Goal: Task Accomplishment & Management: Manage account settings

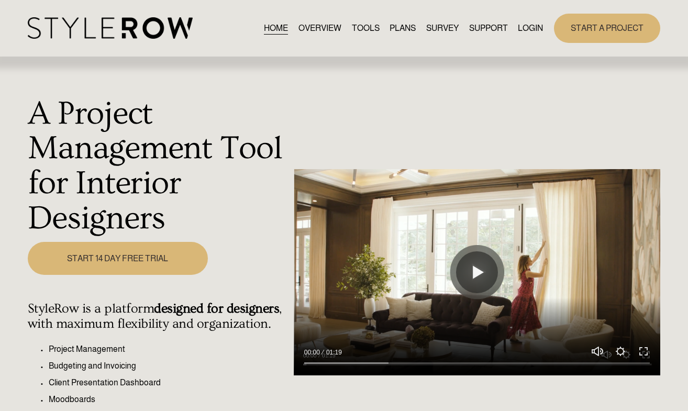
click at [524, 30] on link "LOGIN" at bounding box center [530, 28] width 25 height 14
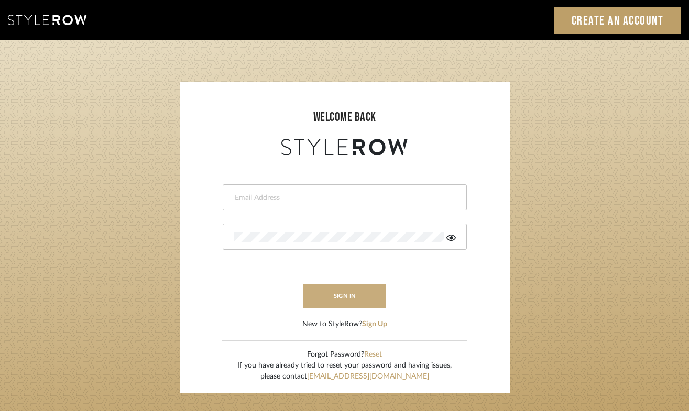
type input "[PERSON_NAME][EMAIL_ADDRESS][DOMAIN_NAME]"
click at [358, 303] on button "sign in" at bounding box center [345, 296] width 84 height 25
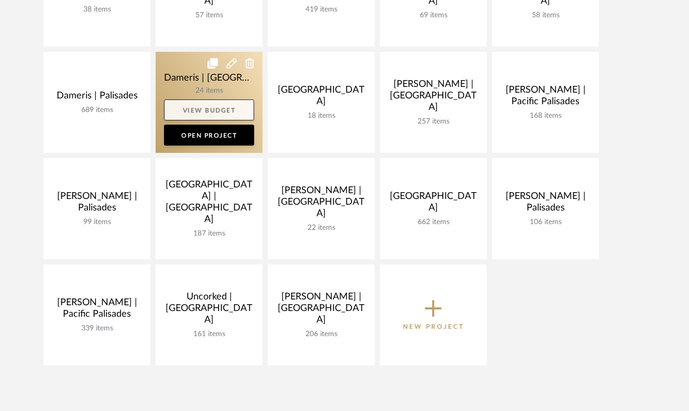
scroll to position [344, 0]
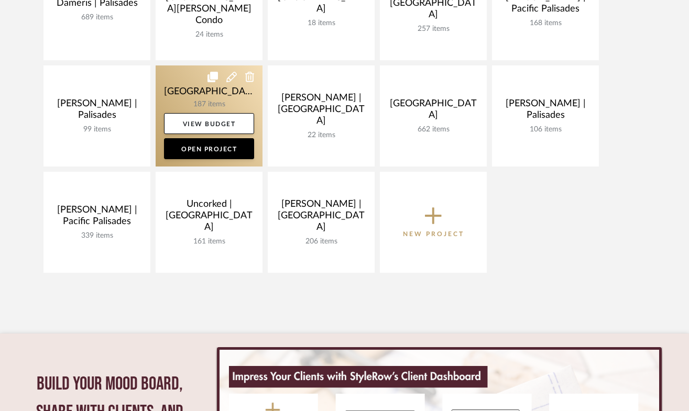
click at [186, 95] on link at bounding box center [209, 115] width 107 height 101
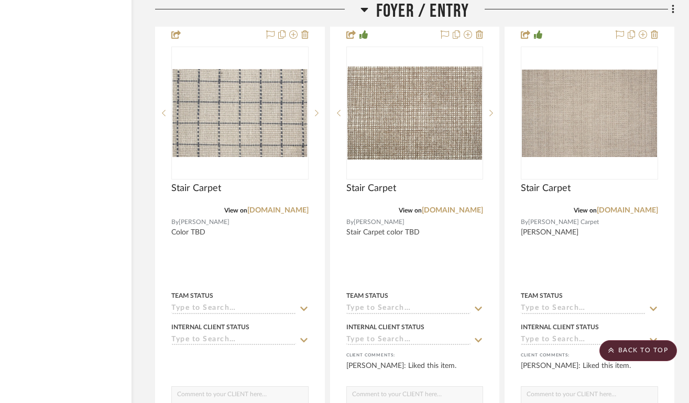
scroll to position [3740, 65]
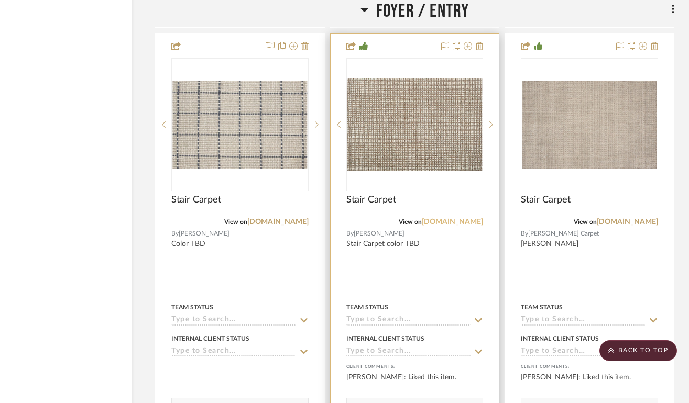
click at [441, 219] on link "[DOMAIN_NAME]" at bounding box center [452, 221] width 61 height 7
click at [479, 42] on icon at bounding box center [478, 46] width 7 height 8
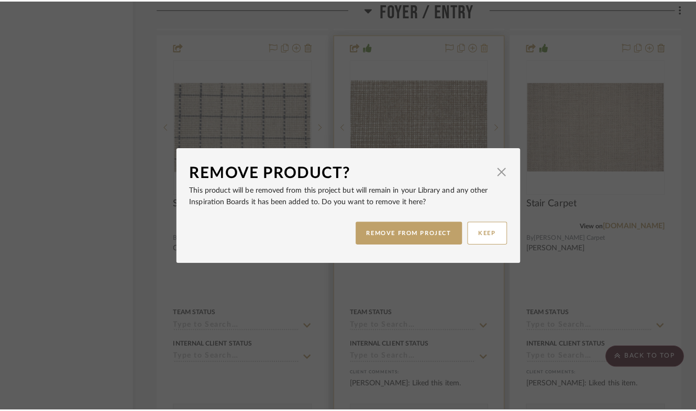
scroll to position [0, 0]
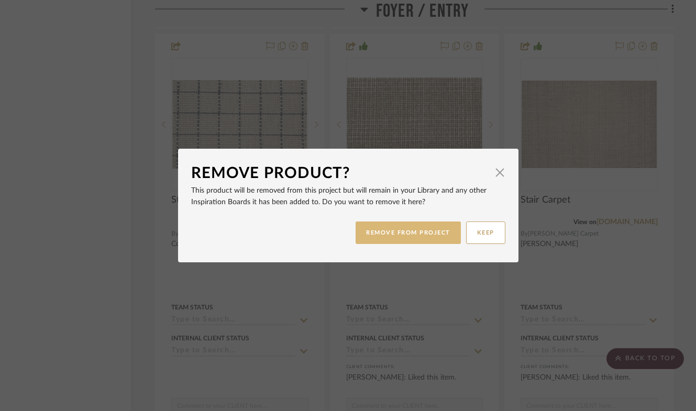
click at [412, 228] on button "REMOVE FROM PROJECT" at bounding box center [408, 232] width 105 height 23
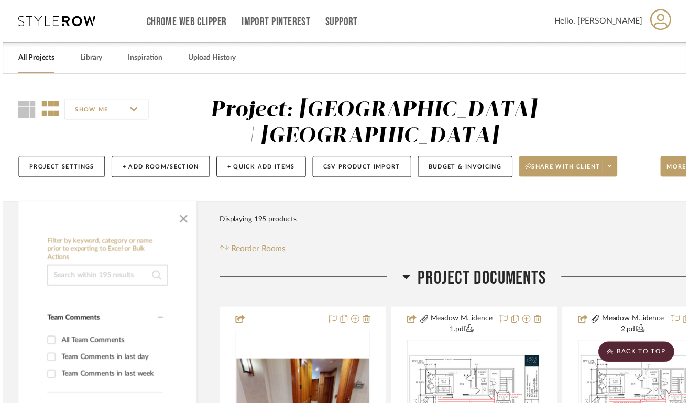
scroll to position [3740, 65]
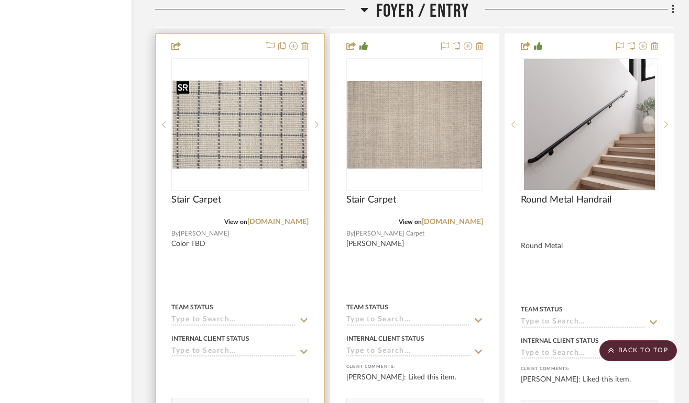
click at [243, 142] on img "0" at bounding box center [239, 125] width 135 height 88
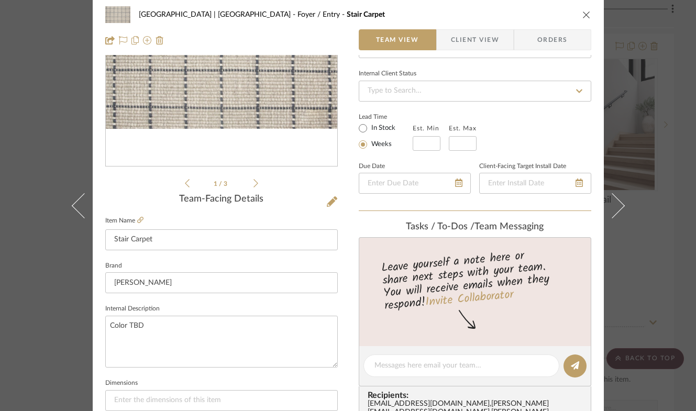
scroll to position [0, 0]
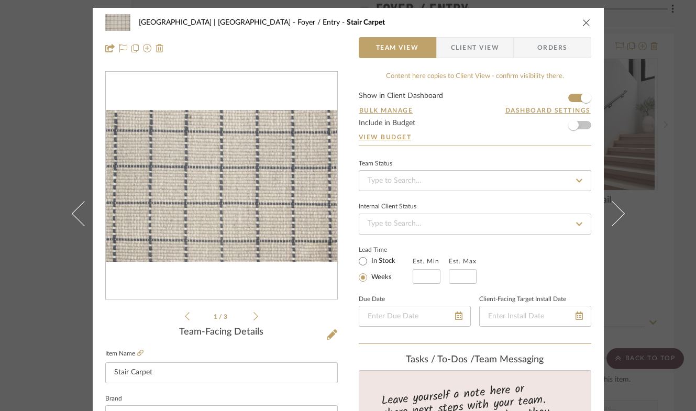
click at [253, 314] on icon at bounding box center [255, 316] width 5 height 9
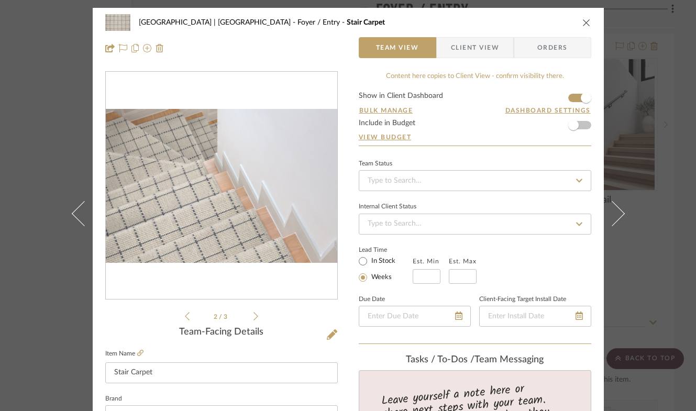
click at [253, 314] on icon at bounding box center [255, 316] width 5 height 9
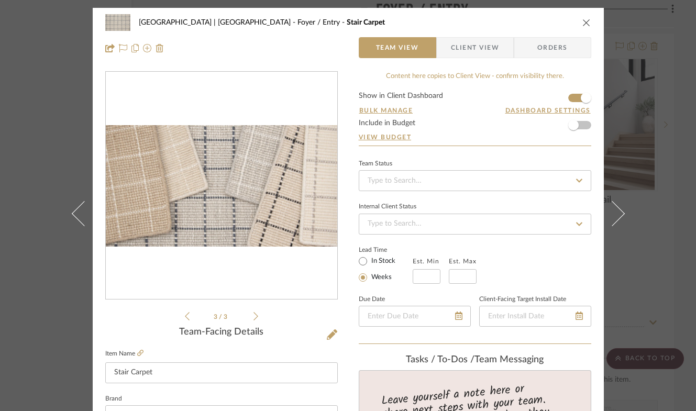
click at [253, 316] on icon at bounding box center [255, 316] width 5 height 9
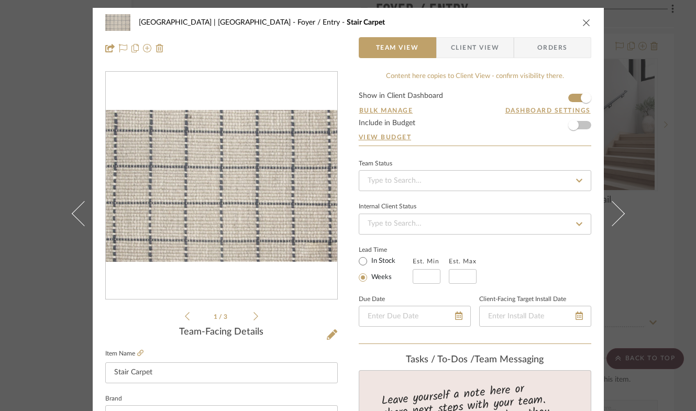
click at [253, 316] on icon at bounding box center [255, 316] width 5 height 9
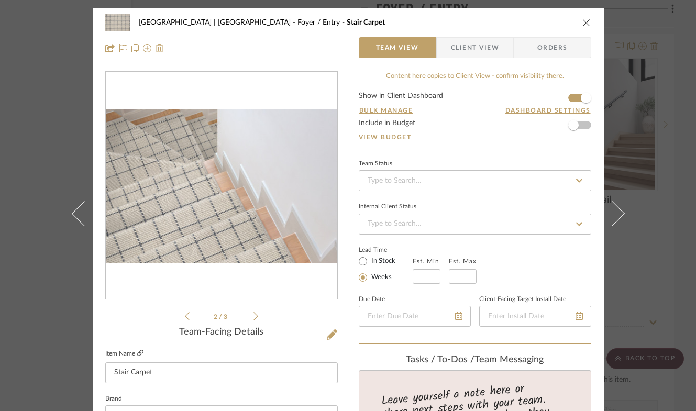
click at [138, 353] on icon at bounding box center [140, 353] width 6 height 6
click at [328, 335] on icon at bounding box center [332, 334] width 10 height 10
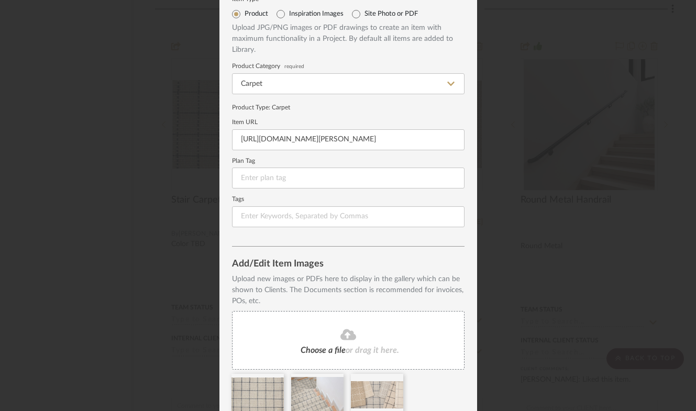
scroll to position [88, 0]
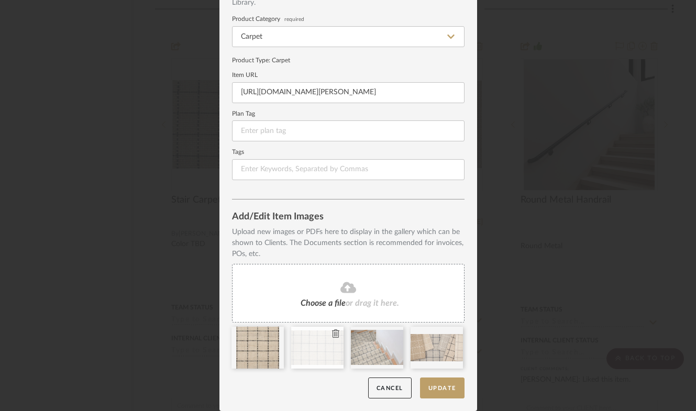
click at [332, 332] on icon at bounding box center [335, 333] width 7 height 8
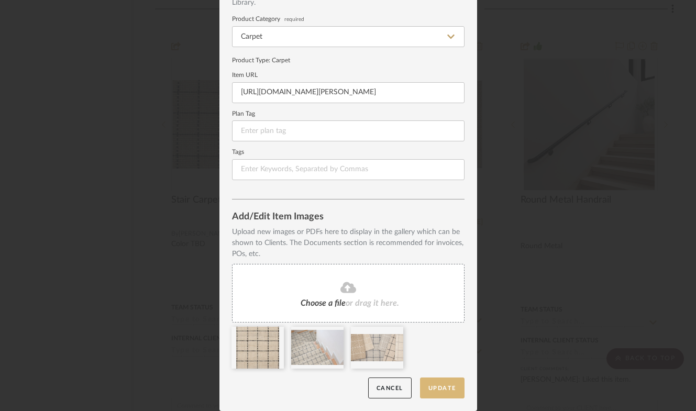
click at [446, 391] on button "Update" at bounding box center [442, 388] width 45 height 21
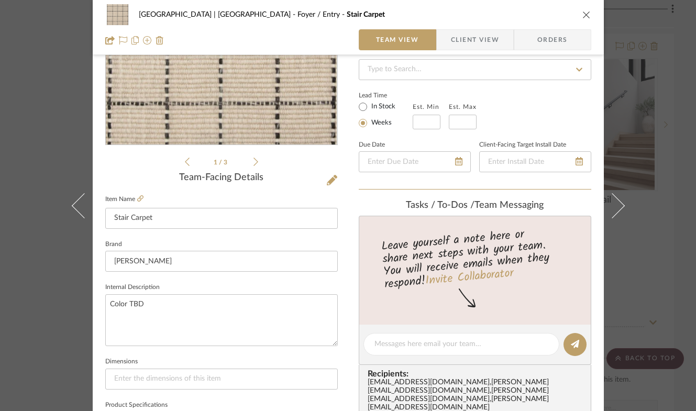
scroll to position [204, 0]
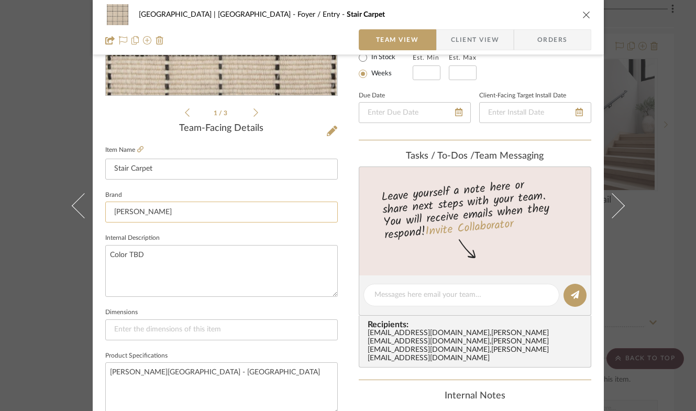
click at [141, 211] on input "Stanton" at bounding box center [221, 212] width 232 height 21
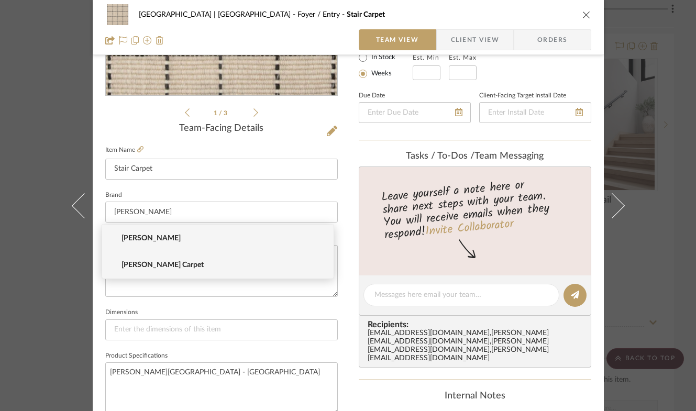
click at [171, 263] on span "Stark Carpet" at bounding box center [221, 265] width 201 height 9
type input "Stark Carpet"
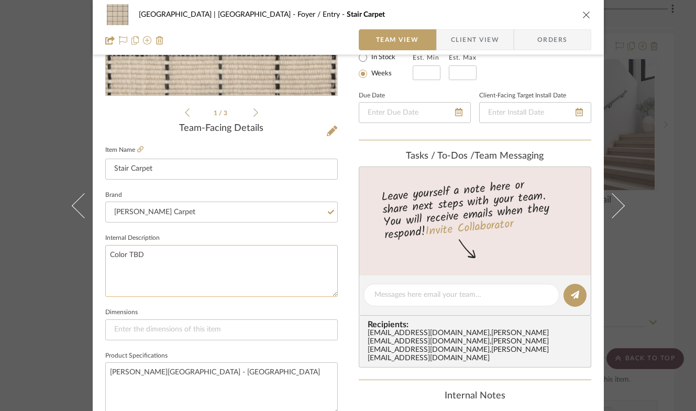
drag, startPoint x: 163, startPoint y: 255, endPoint x: 104, endPoint y: 253, distance: 59.2
click at [105, 253] on textarea "Color TBD" at bounding box center [221, 271] width 232 height 52
type textarea "Fitzgerald Square Black Sand"
click at [208, 374] on textarea "Finnegan Square - Lakeside" at bounding box center [221, 388] width 232 height 52
click at [204, 256] on textarea "Fitzgerald Square Black Sand" at bounding box center [221, 271] width 232 height 52
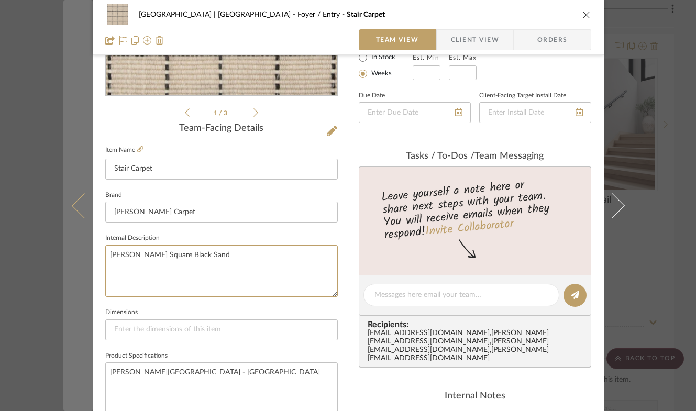
drag, startPoint x: 204, startPoint y: 256, endPoint x: 88, endPoint y: 253, distance: 115.8
click at [88, 253] on mat-dialog-content "Meadow Mountain | Vail Valley Foyer / Entry Stair Carpet Team View Client View …" at bounding box center [348, 287] width 570 height 967
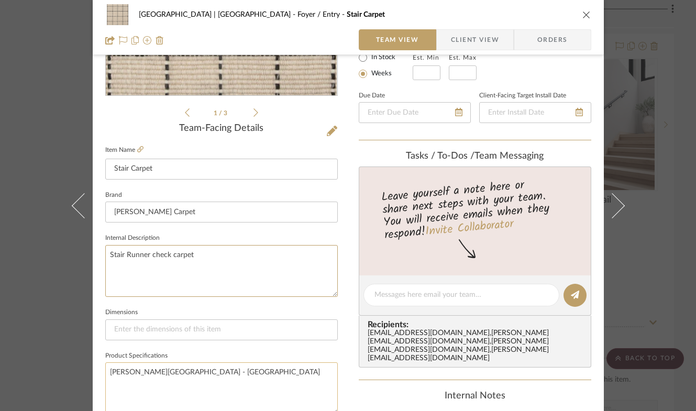
type textarea "Stair Runner check carpet"
click at [200, 373] on textarea "Finnegan Square - Lakeside" at bounding box center [221, 388] width 232 height 52
type textarea "Finnegan Square - Black Sand"
click at [582, 16] on icon "close" at bounding box center [586, 14] width 8 height 8
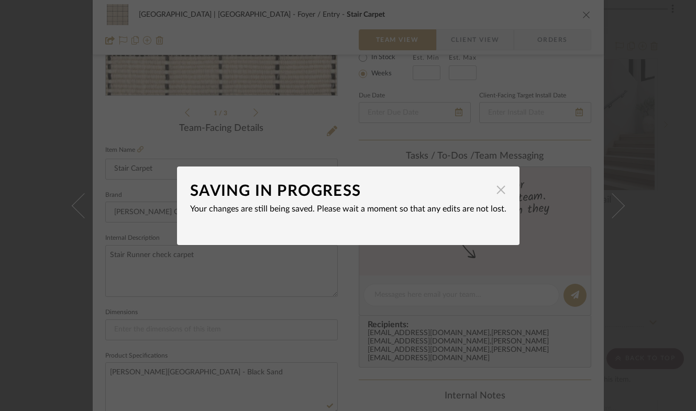
click at [495, 190] on span "button" at bounding box center [501, 190] width 21 height 21
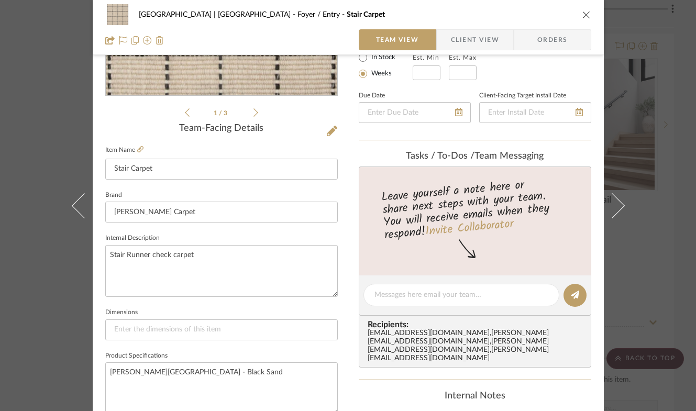
click at [582, 14] on icon "close" at bounding box center [586, 14] width 8 height 8
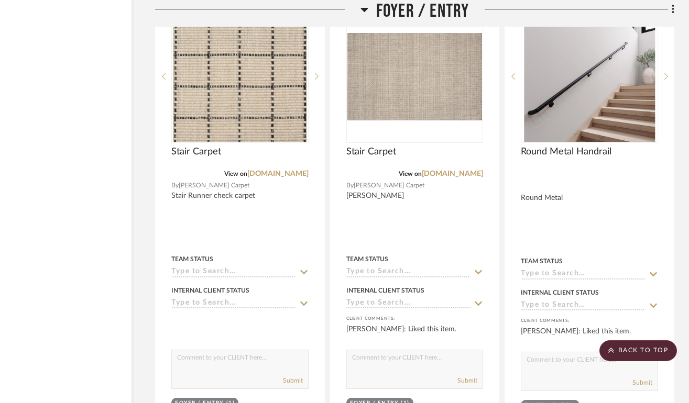
scroll to position [3805, 65]
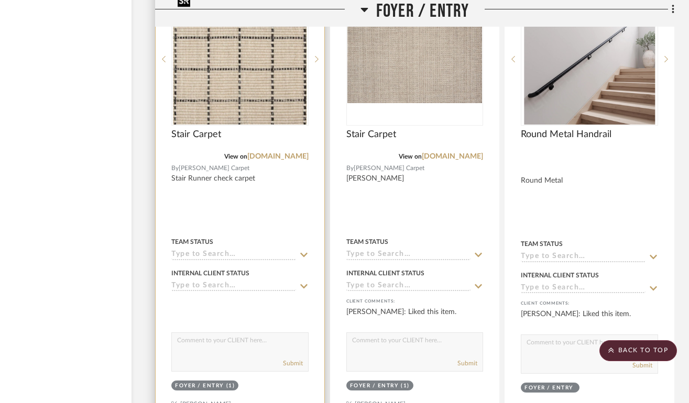
click at [273, 81] on img "0" at bounding box center [239, 59] width 133 height 131
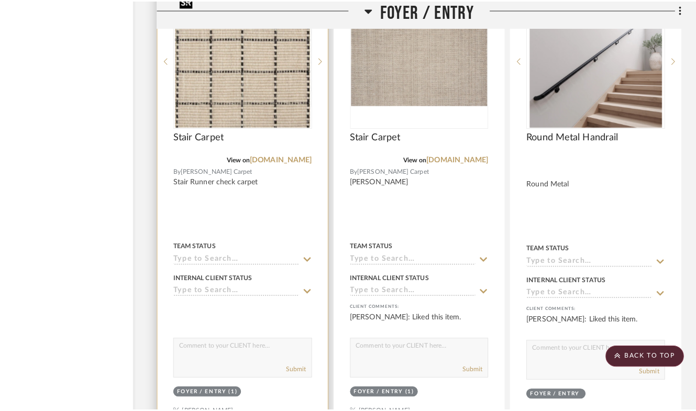
scroll to position [0, 0]
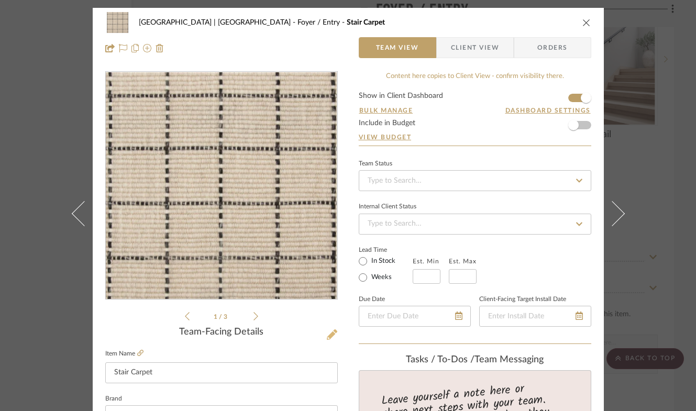
click at [327, 335] on icon at bounding box center [332, 334] width 10 height 10
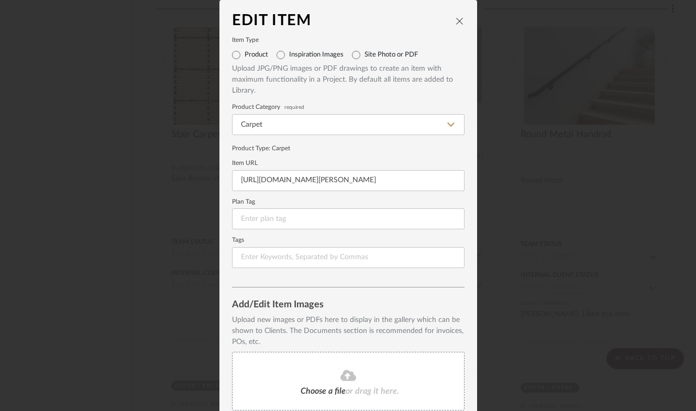
scroll to position [88, 0]
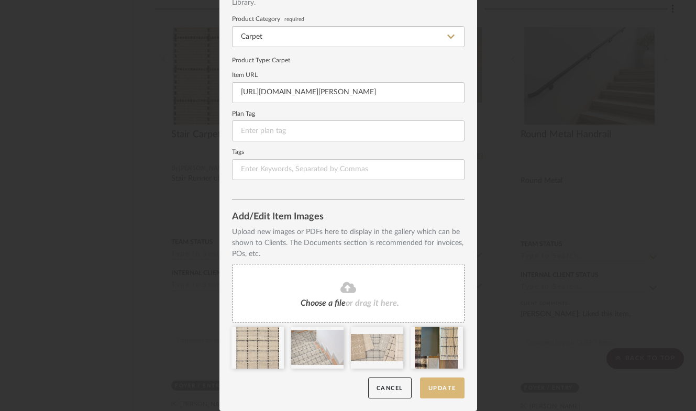
click at [441, 386] on button "Update" at bounding box center [442, 388] width 45 height 21
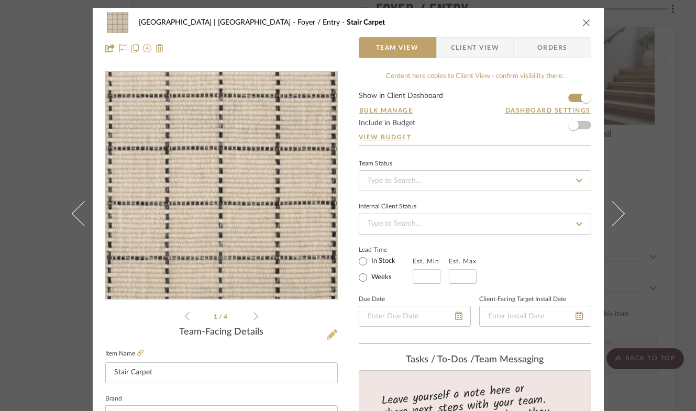
click at [327, 335] on icon at bounding box center [332, 334] width 10 height 10
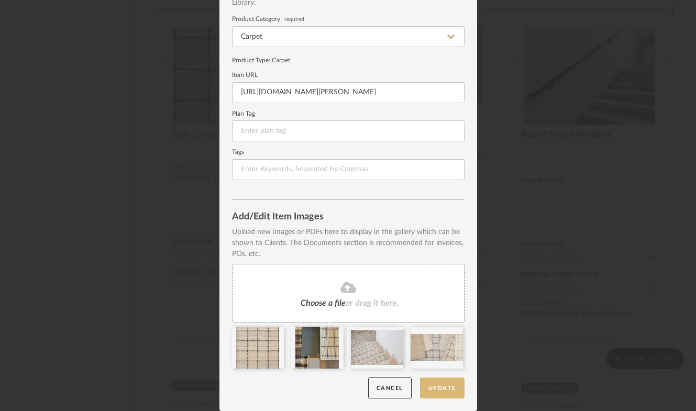
click at [441, 390] on button "Update" at bounding box center [442, 388] width 45 height 21
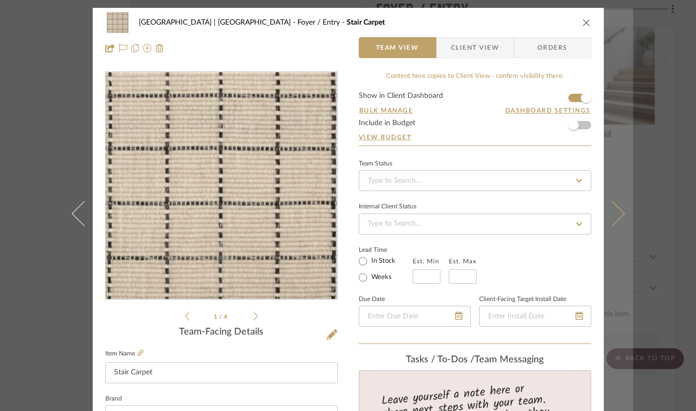
click at [619, 216] on button at bounding box center [618, 213] width 29 height 411
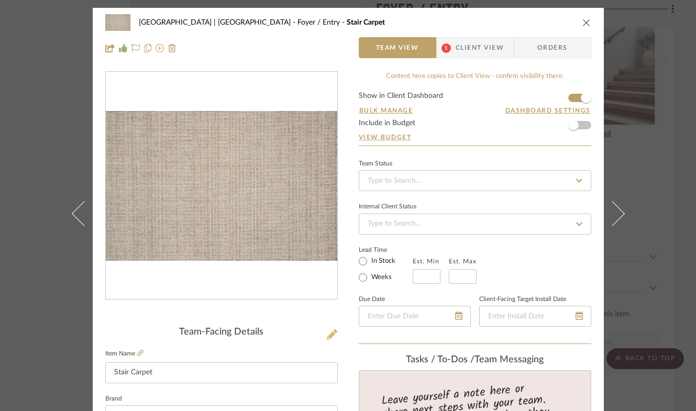
click at [328, 333] on icon at bounding box center [332, 334] width 10 height 10
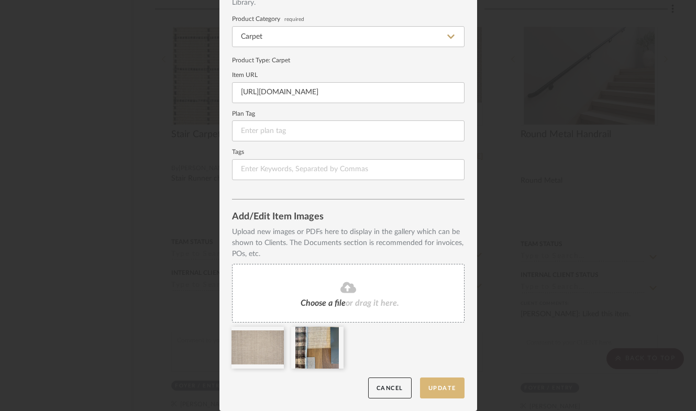
click at [436, 387] on button "Update" at bounding box center [442, 388] width 45 height 21
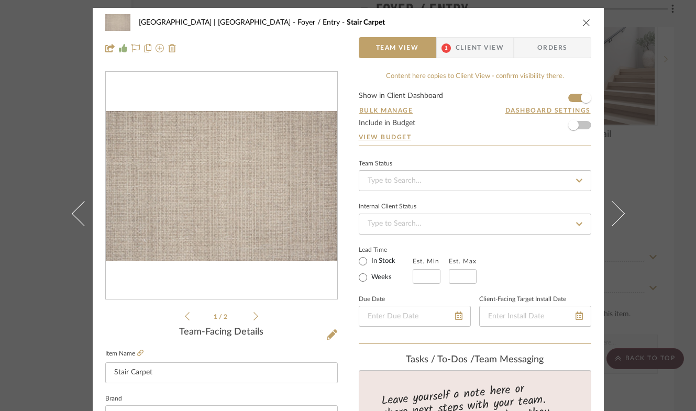
click at [585, 21] on icon "close" at bounding box center [586, 22] width 8 height 8
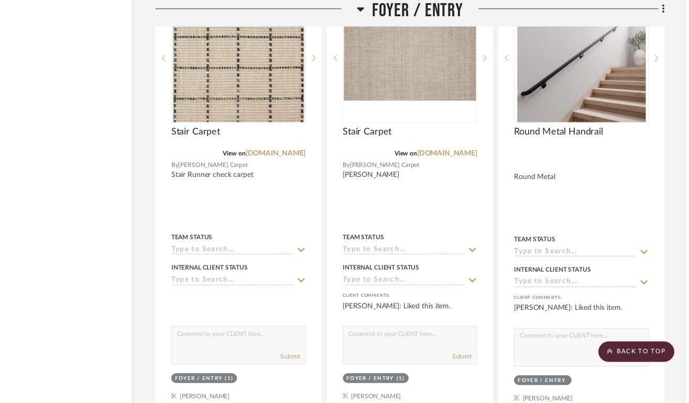
scroll to position [3805, 65]
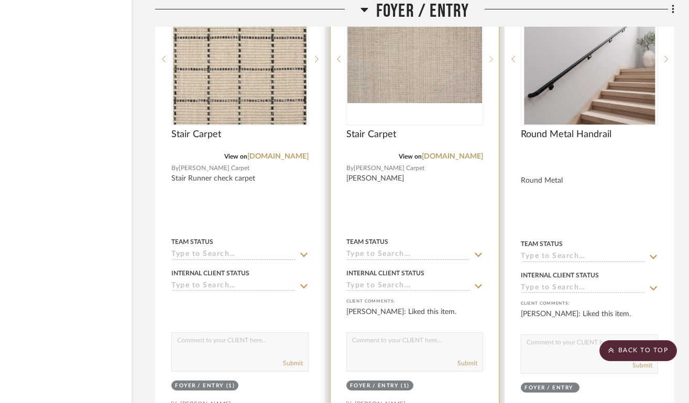
click at [493, 56] on sr-next-btn at bounding box center [491, 59] width 16 height 7
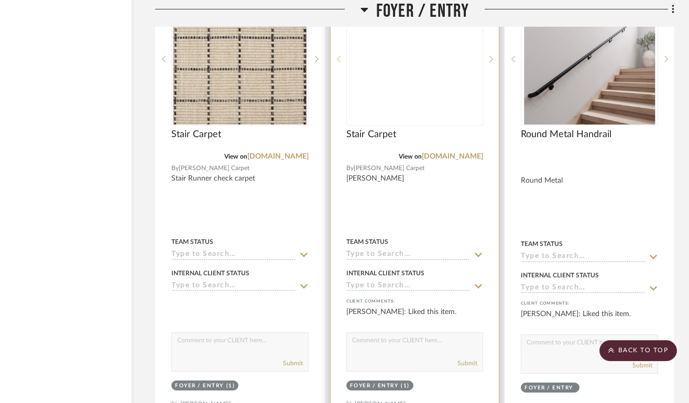
click at [341, 56] on sr-prev-btn at bounding box center [338, 59] width 16 height 7
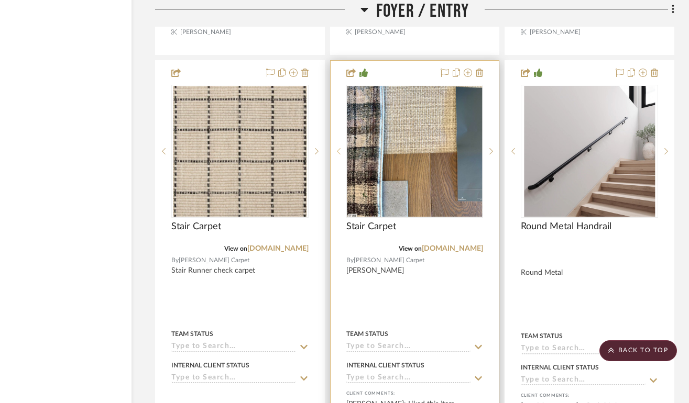
scroll to position [3712, 65]
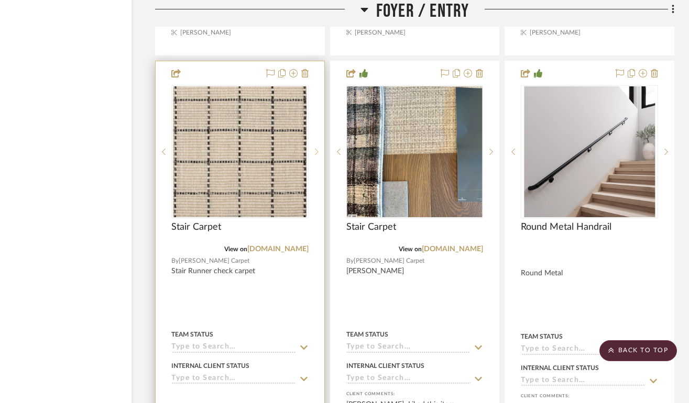
click at [318, 148] on icon at bounding box center [317, 151] width 4 height 7
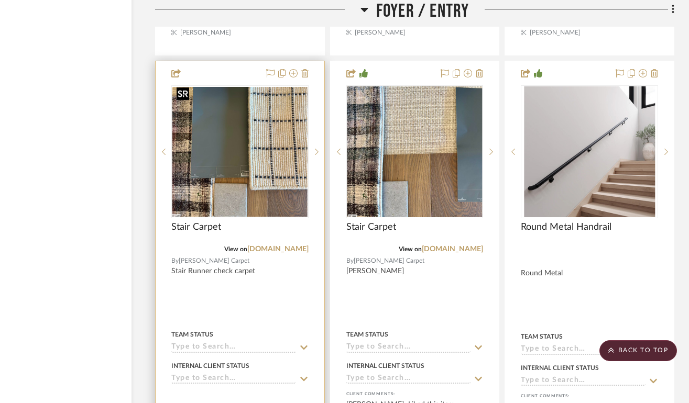
click at [246, 168] on img "1" at bounding box center [239, 152] width 135 height 130
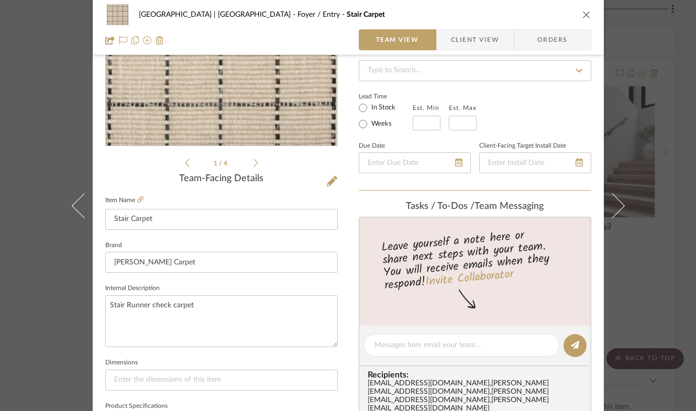
scroll to position [151, 0]
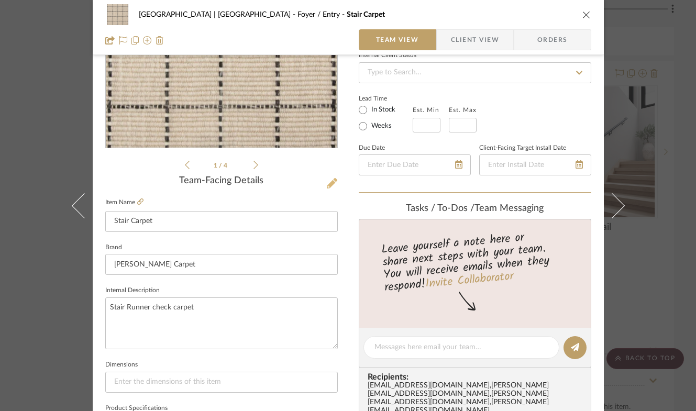
click at [328, 185] on icon at bounding box center [332, 183] width 10 height 10
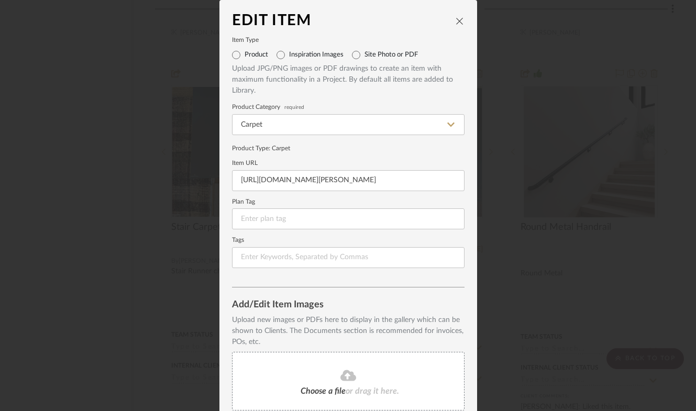
scroll to position [136, 0]
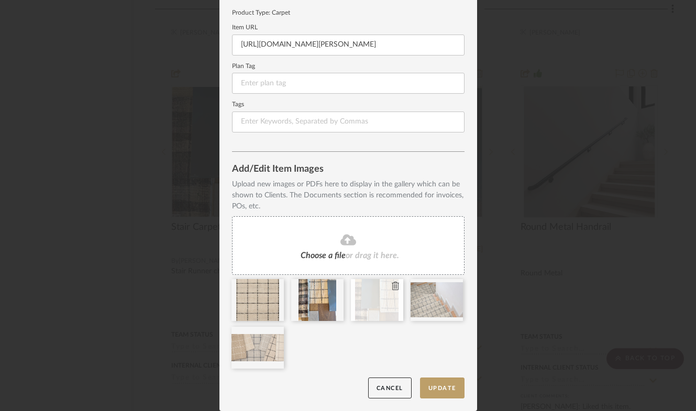
click at [392, 286] on icon at bounding box center [395, 286] width 7 height 8
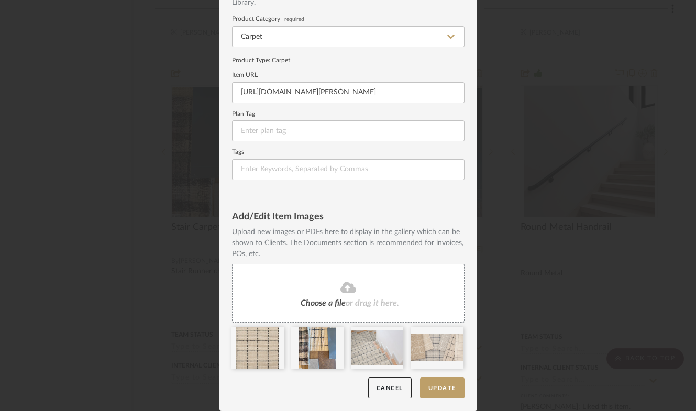
scroll to position [88, 0]
click at [445, 388] on button "Update" at bounding box center [442, 388] width 45 height 21
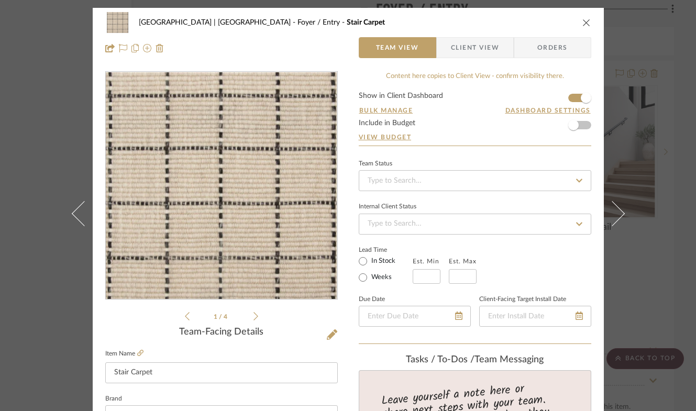
click at [249, 314] on li "1 / 4" at bounding box center [222, 316] width 64 height 13
click at [253, 315] on icon at bounding box center [255, 316] width 5 height 8
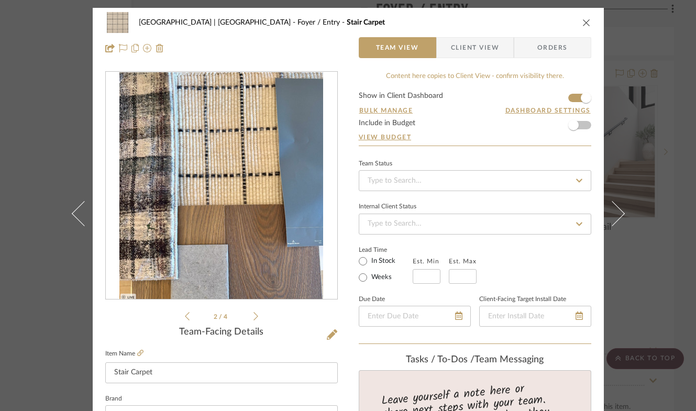
click at [253, 315] on icon at bounding box center [255, 316] width 5 height 8
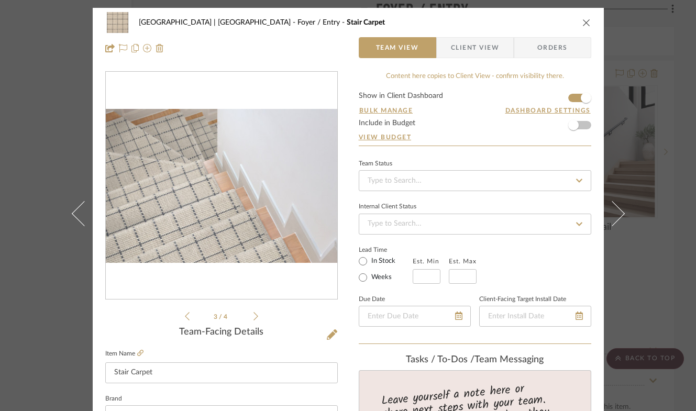
click at [253, 315] on icon at bounding box center [255, 316] width 5 height 8
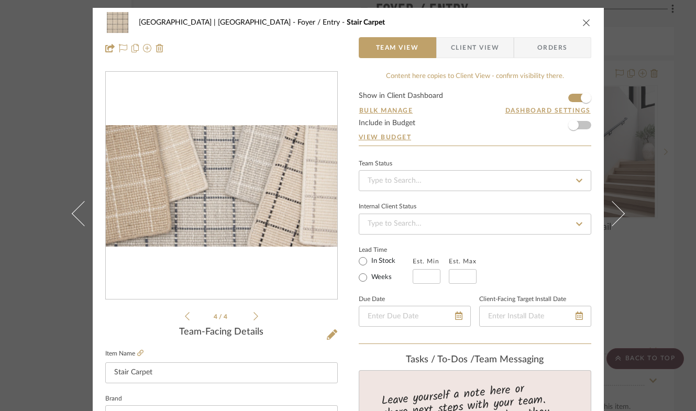
click at [583, 20] on icon "close" at bounding box center [586, 22] width 8 height 8
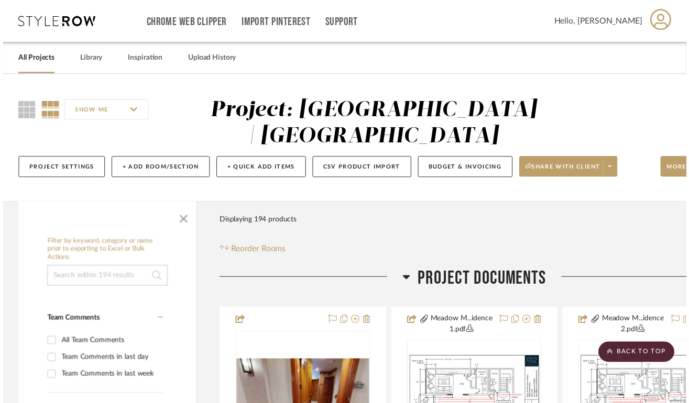
scroll to position [3712, 65]
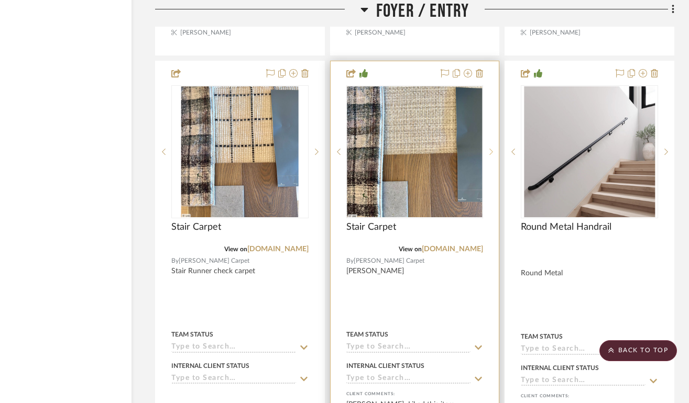
click at [492, 148] on icon at bounding box center [491, 151] width 4 height 7
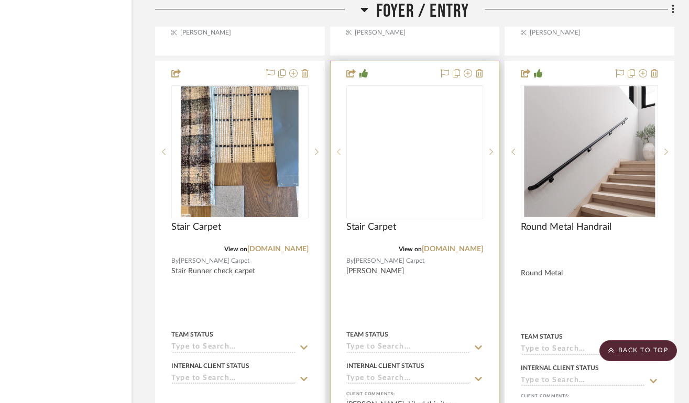
click at [340, 148] on sr-prev-btn at bounding box center [338, 151] width 16 height 7
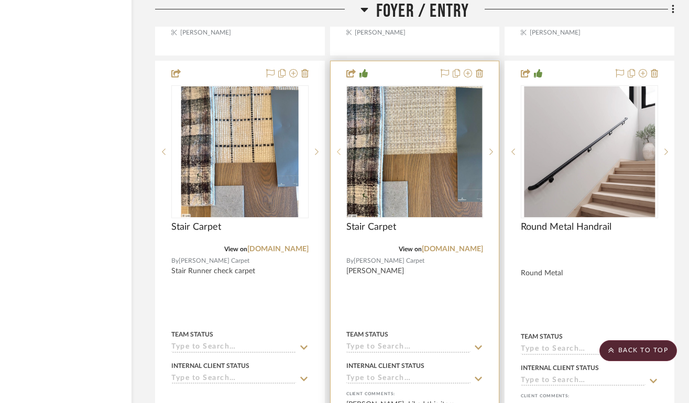
click at [340, 148] on sr-prev-btn at bounding box center [338, 151] width 16 height 7
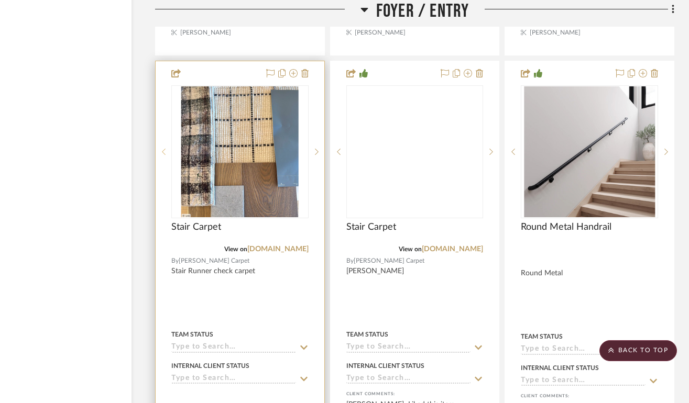
click at [162, 149] on icon at bounding box center [164, 152] width 4 height 6
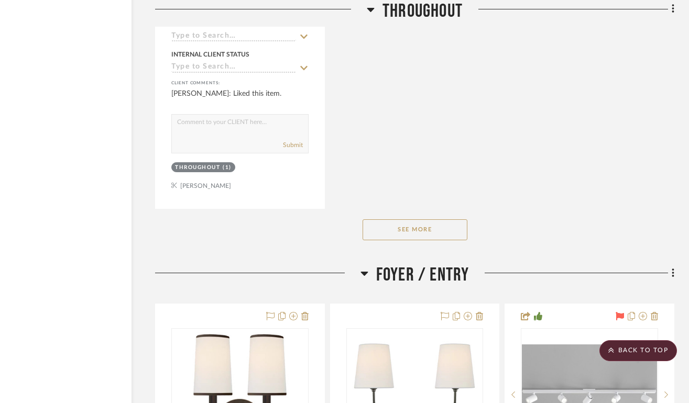
scroll to position [3043, 65]
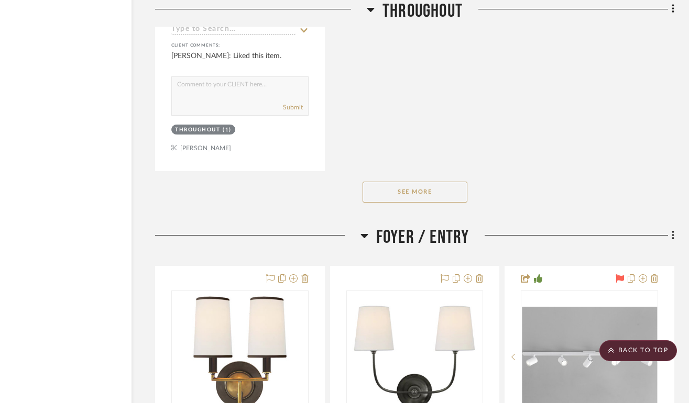
click at [613, 246] on div at bounding box center [571, 239] width 205 height 27
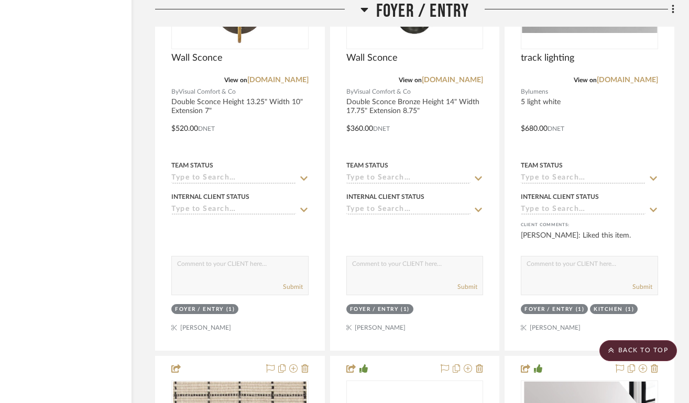
scroll to position [3609, 65]
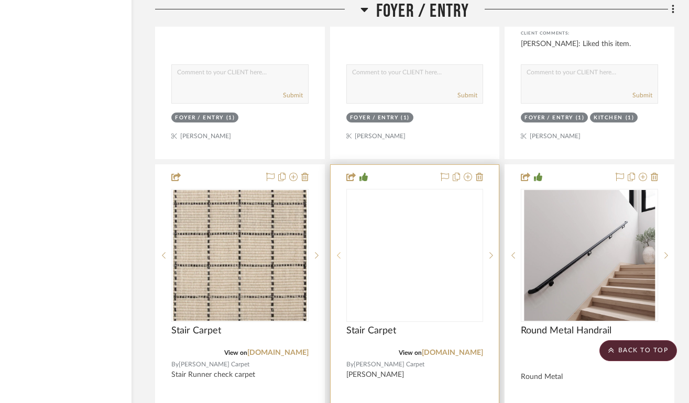
click at [337, 253] on icon at bounding box center [339, 255] width 4 height 7
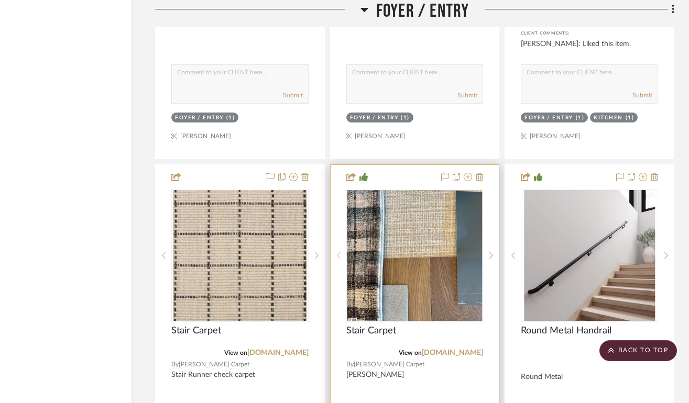
click at [337, 253] on icon at bounding box center [339, 255] width 4 height 7
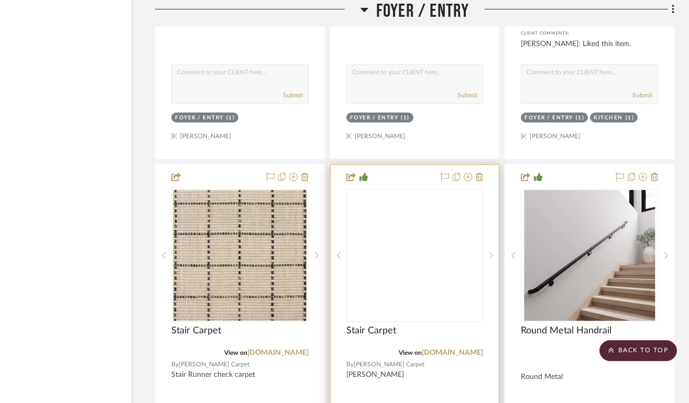
click at [490, 252] on icon at bounding box center [491, 255] width 4 height 7
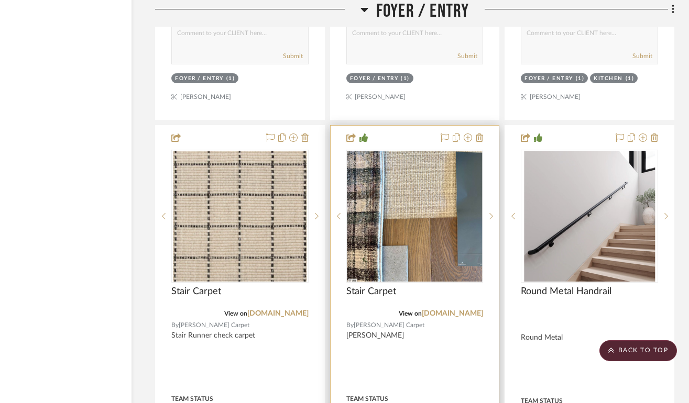
scroll to position [3647, 65]
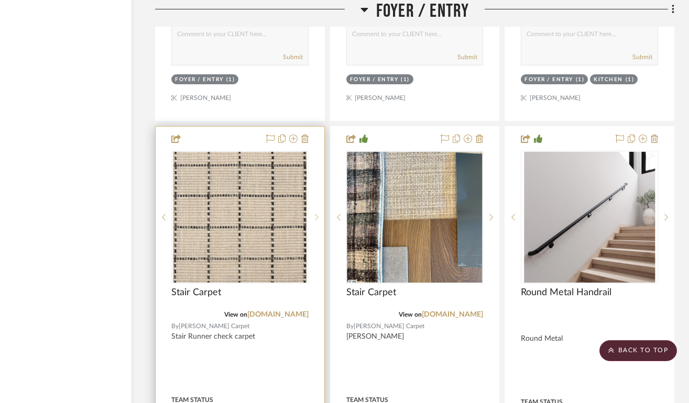
click at [315, 214] on icon at bounding box center [317, 217] width 4 height 7
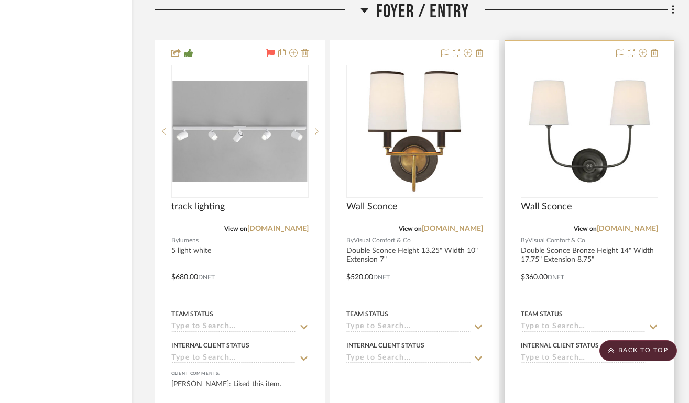
scroll to position [3146, 65]
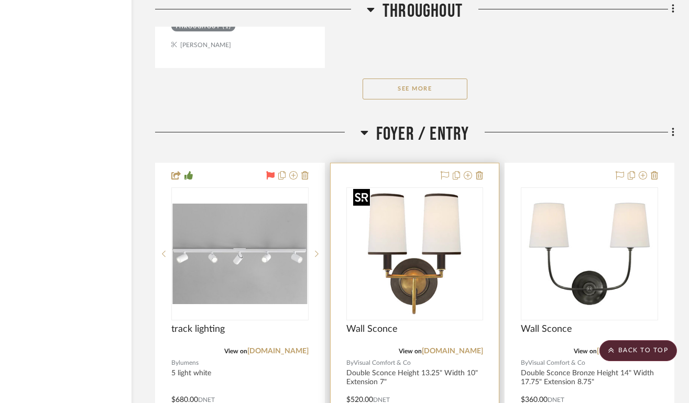
click at [415, 268] on img "0" at bounding box center [414, 254] width 131 height 131
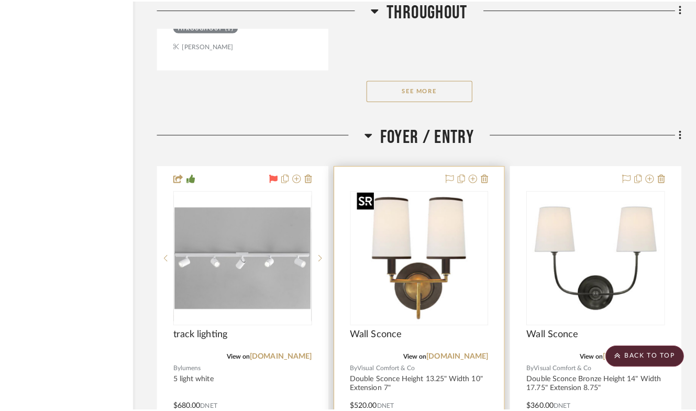
scroll to position [0, 0]
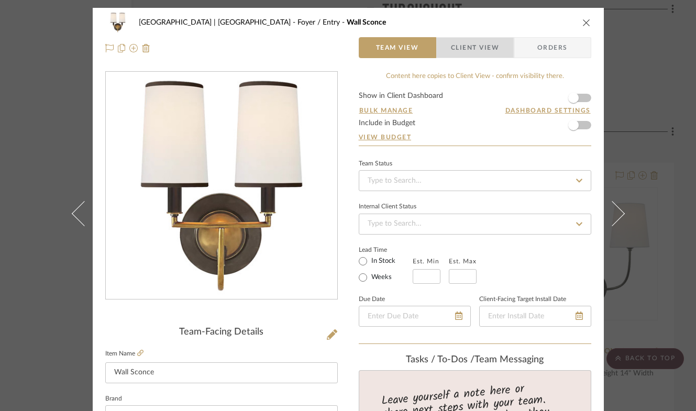
click at [488, 46] on span "Client View" at bounding box center [475, 47] width 48 height 21
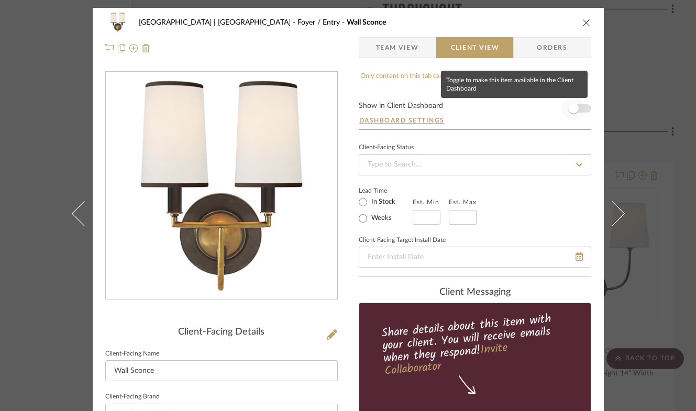
click at [570, 109] on span "button" at bounding box center [573, 108] width 10 height 10
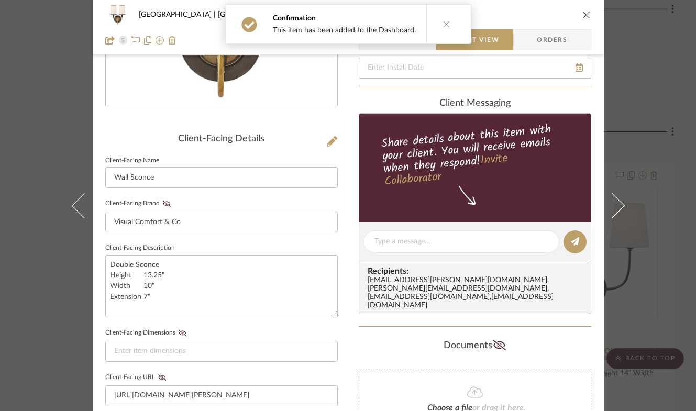
scroll to position [337, 0]
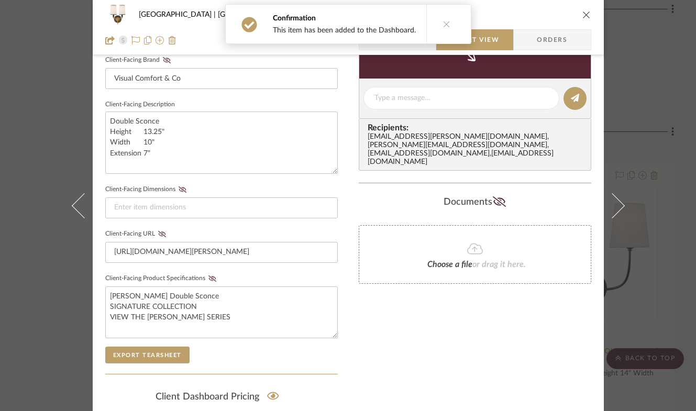
click at [582, 18] on icon "close" at bounding box center [586, 14] width 8 height 8
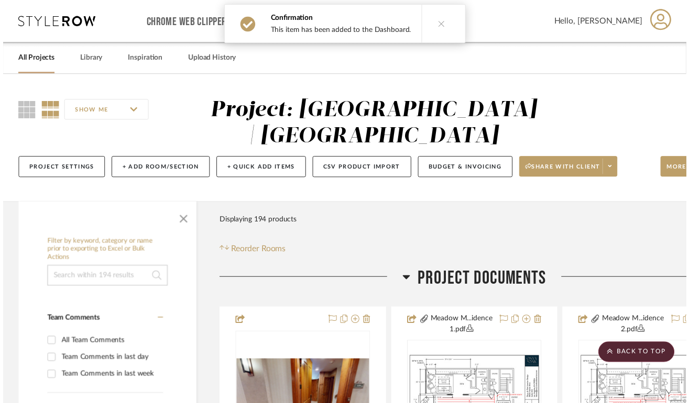
scroll to position [3146, 65]
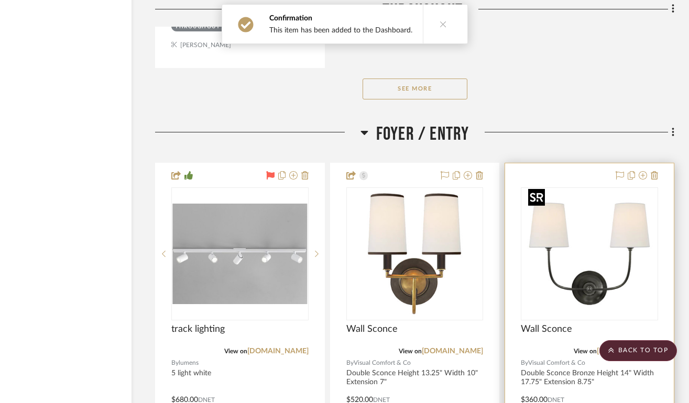
click at [598, 242] on img "0" at bounding box center [589, 254] width 131 height 131
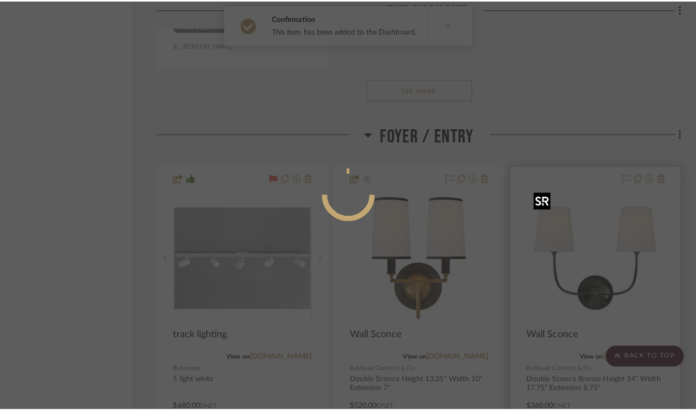
scroll to position [0, 0]
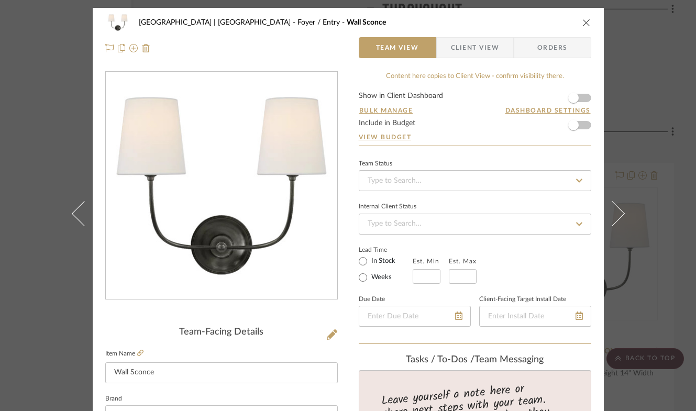
click at [477, 48] on span "Client View" at bounding box center [475, 47] width 48 height 21
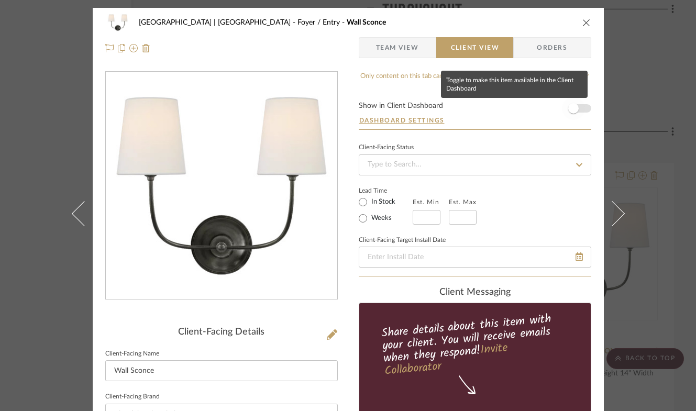
click at [577, 109] on span "button" at bounding box center [573, 108] width 23 height 23
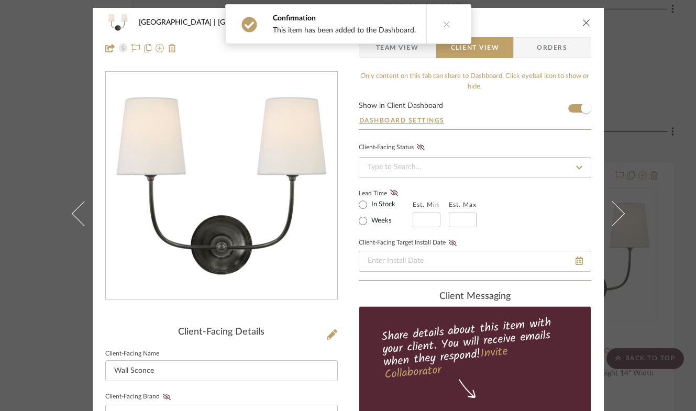
click at [582, 24] on icon "close" at bounding box center [586, 22] width 8 height 8
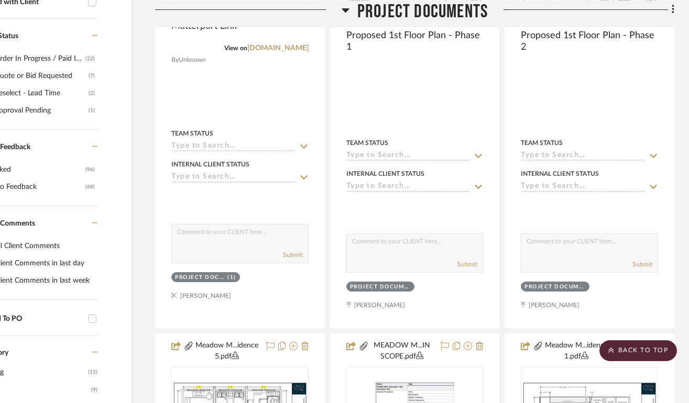
scroll to position [0, 65]
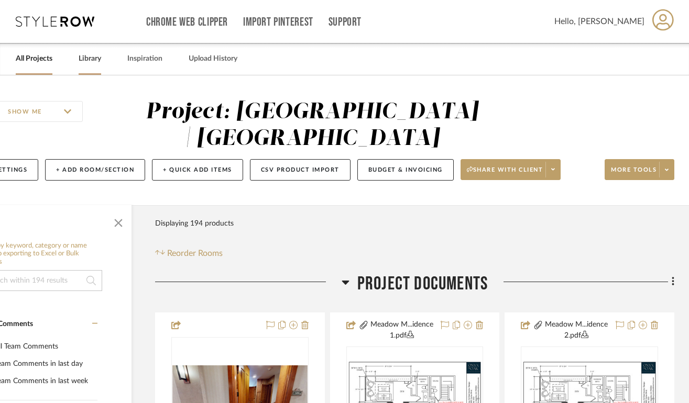
click at [81, 60] on link "Library" at bounding box center [90, 59] width 23 height 14
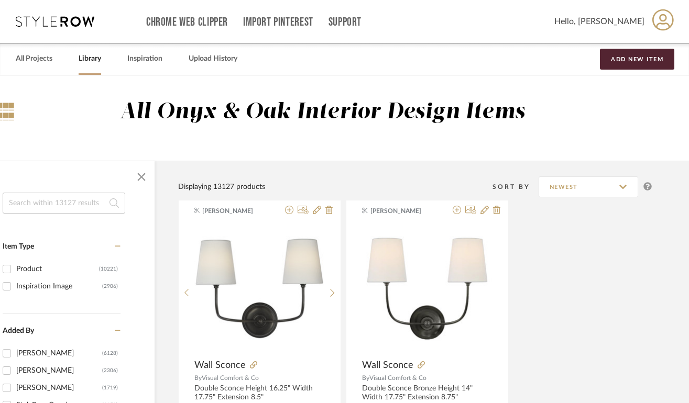
click at [83, 205] on input at bounding box center [64, 203] width 123 height 21
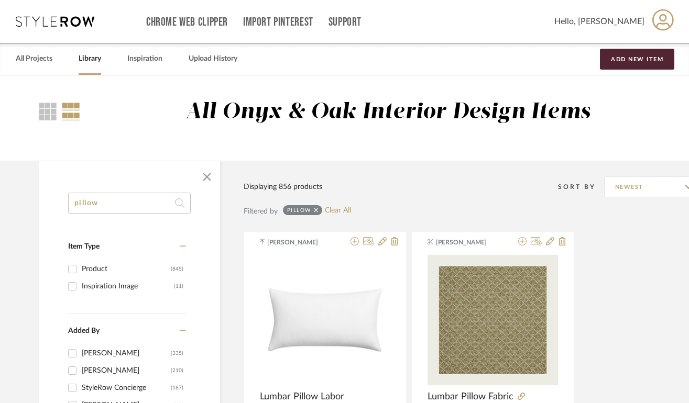
drag, startPoint x: 46, startPoint y: 208, endPoint x: -29, endPoint y: 204, distance: 75.0
click at [0, 204] on html "Chrome Web Clipper Import Pinterest Support All Projects Library Inspiration Up…" at bounding box center [344, 201] width 689 height 403
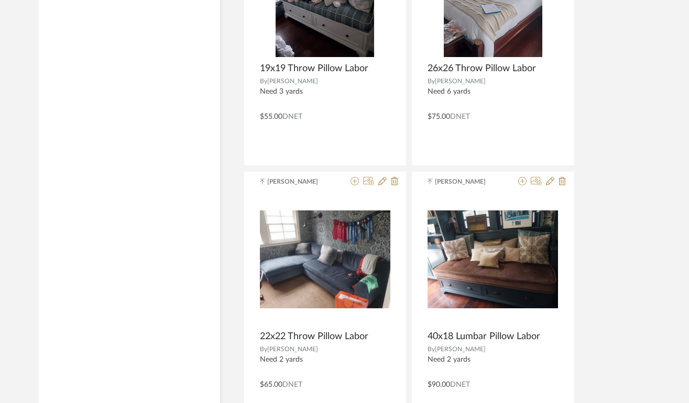
scroll to position [37, 0]
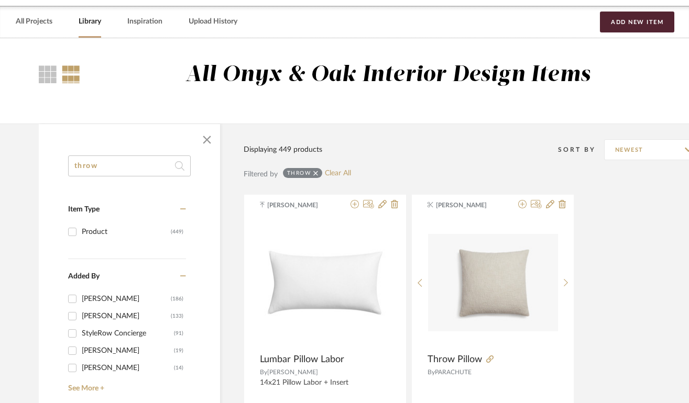
type input "throw"
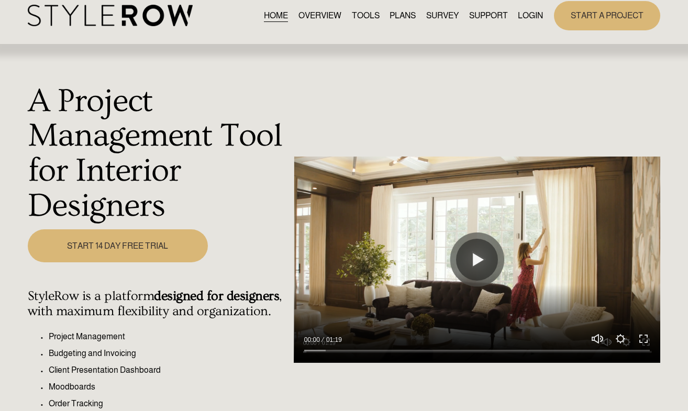
scroll to position [12, 0]
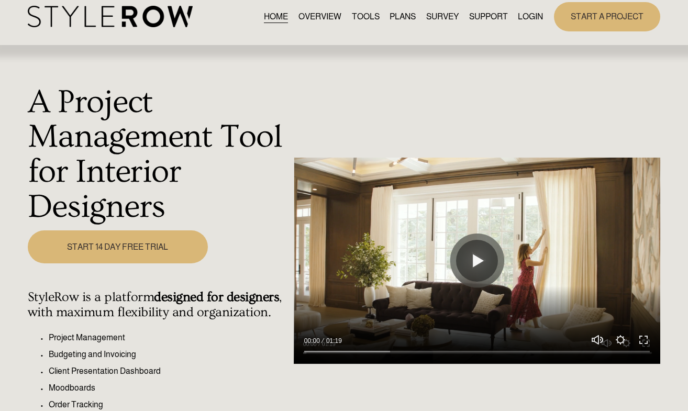
click at [528, 9] on link "LOGIN" at bounding box center [530, 16] width 25 height 14
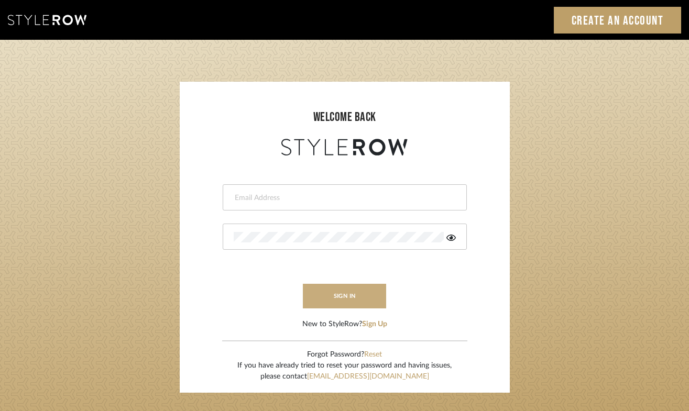
type input "[PERSON_NAME][EMAIL_ADDRESS][DOMAIN_NAME]"
click at [351, 304] on button "sign in" at bounding box center [345, 296] width 84 height 25
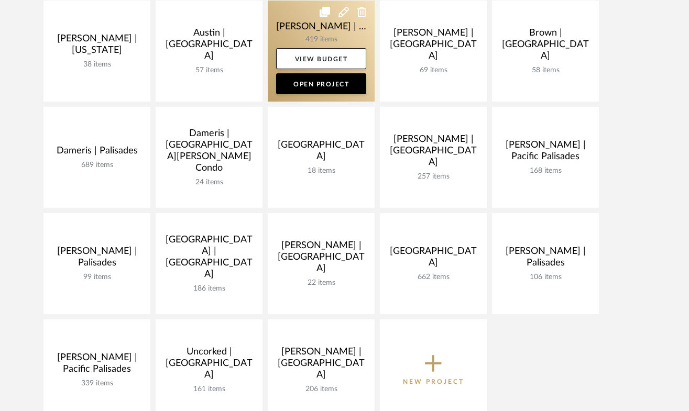
scroll to position [195, 0]
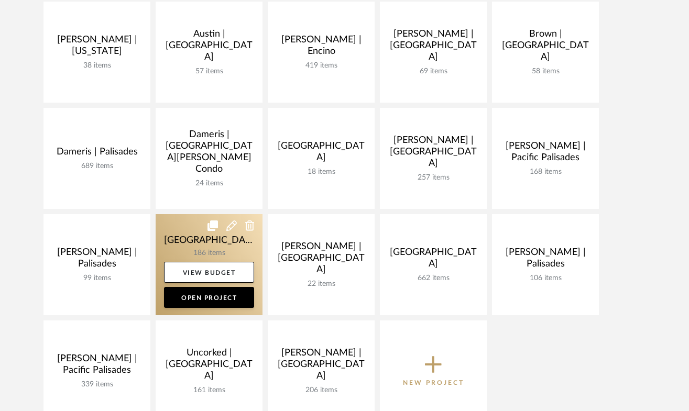
click at [192, 250] on link at bounding box center [209, 264] width 107 height 101
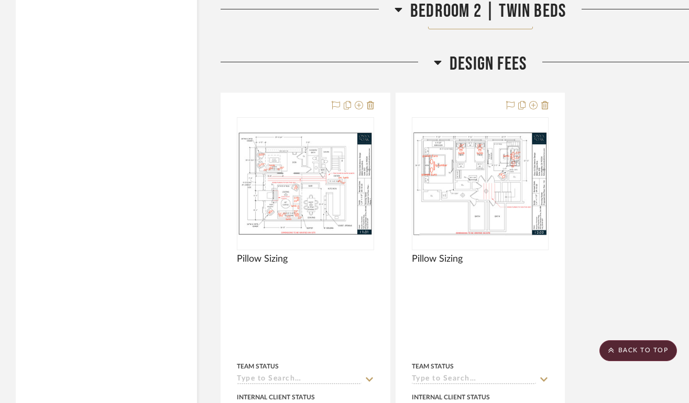
scroll to position [20705, 0]
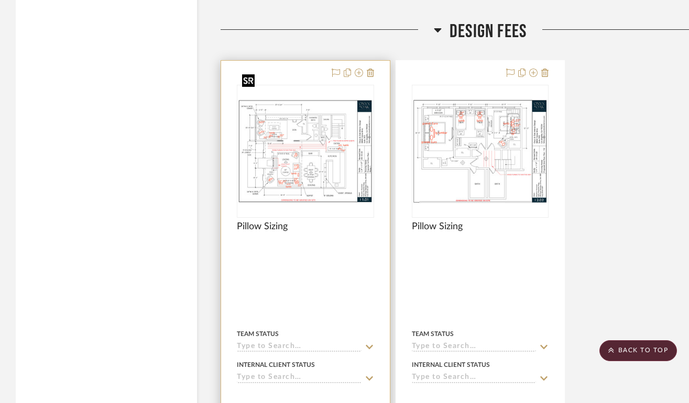
click at [304, 151] on img "0" at bounding box center [305, 151] width 135 height 104
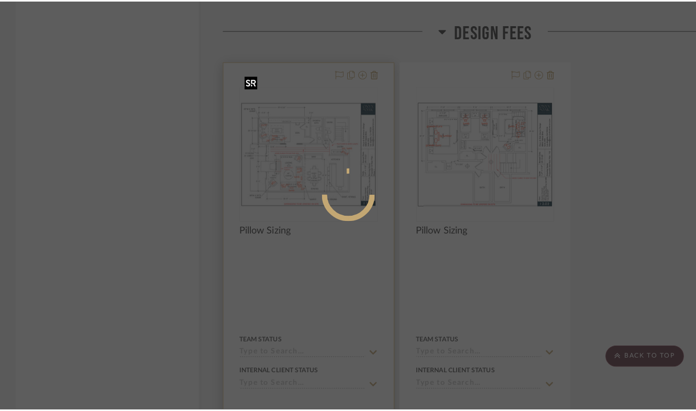
scroll to position [0, 0]
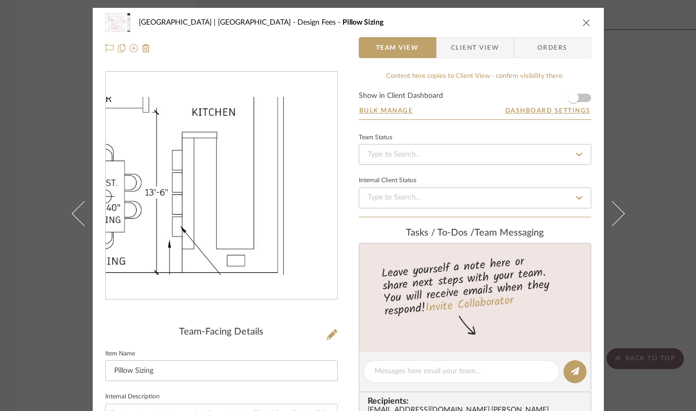
click at [266, 219] on img "0" at bounding box center [221, 186] width 231 height 178
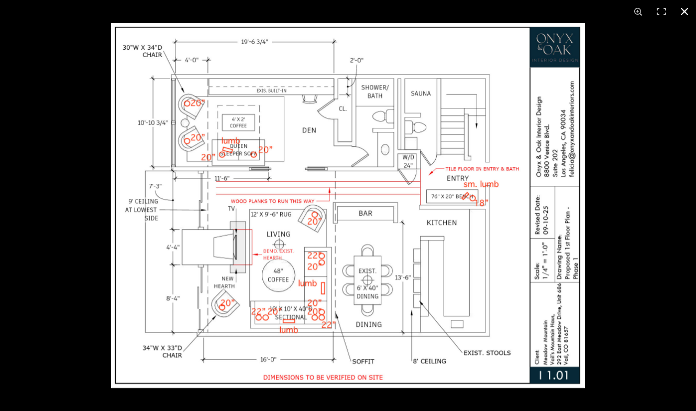
click at [679, 11] on button at bounding box center [684, 11] width 23 height 23
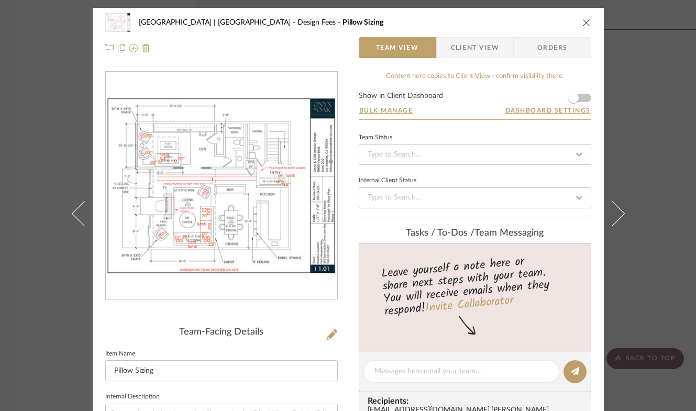
click at [582, 22] on icon "close" at bounding box center [586, 22] width 8 height 8
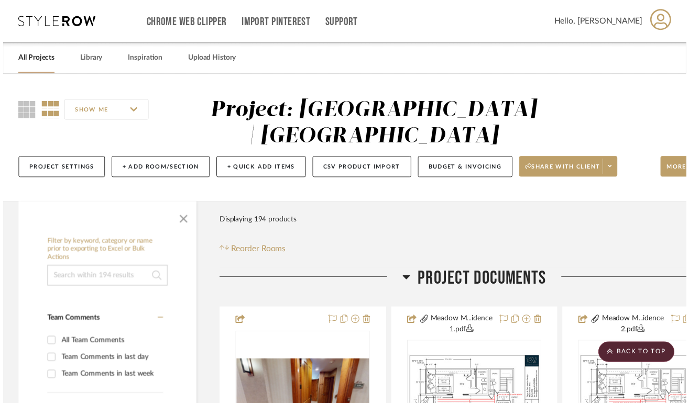
scroll to position [20705, 0]
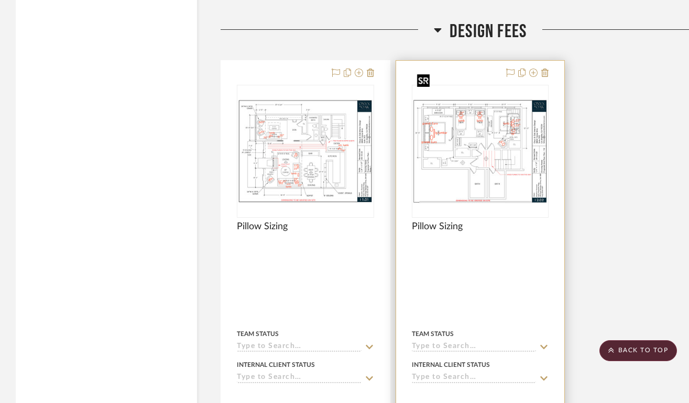
click at [0, 0] on img at bounding box center [0, 0] width 0 height 0
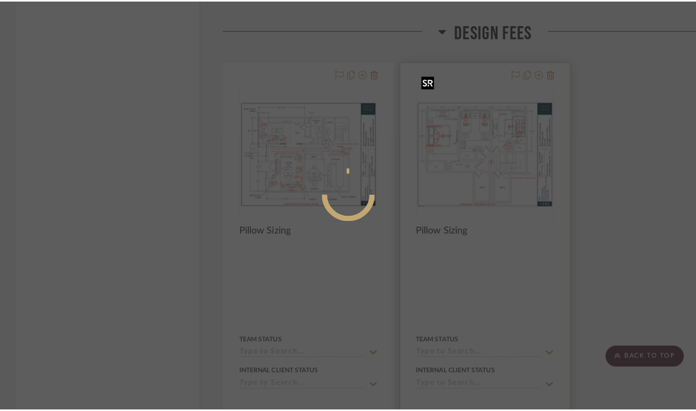
scroll to position [0, 0]
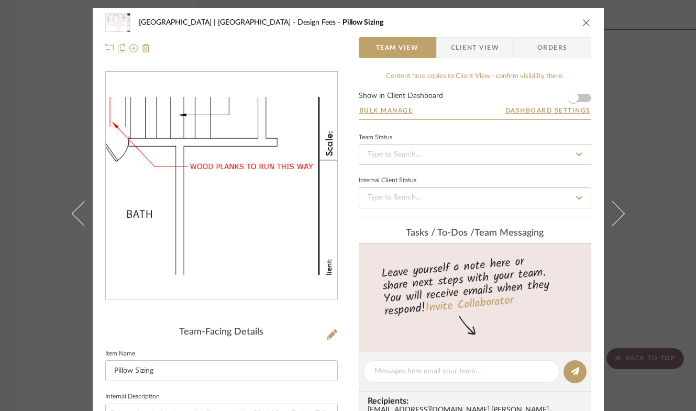
click at [274, 233] on img "0" at bounding box center [221, 186] width 231 height 179
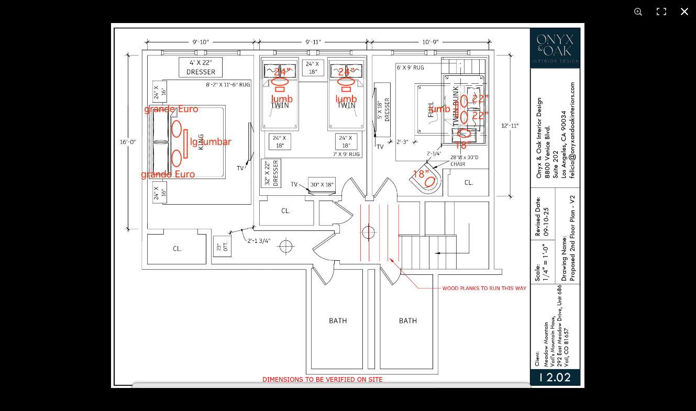
click at [688, 8] on button at bounding box center [684, 11] width 23 height 23
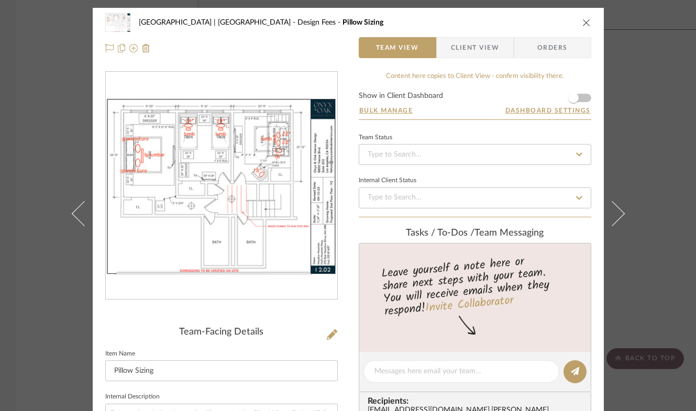
click at [582, 21] on icon "close" at bounding box center [586, 22] width 8 height 8
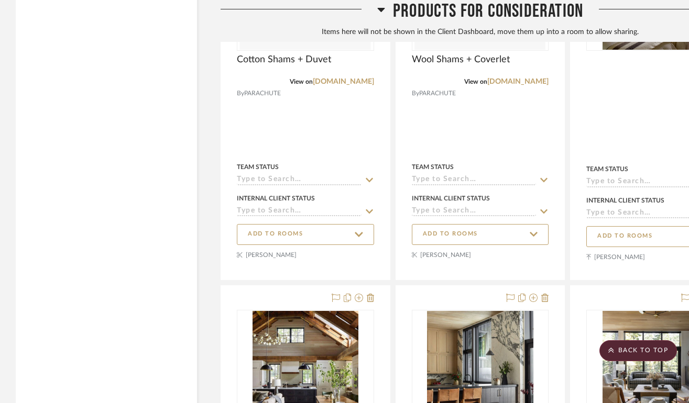
scroll to position [21370, 0]
